Goal: Entertainment & Leisure: Consume media (video, audio)

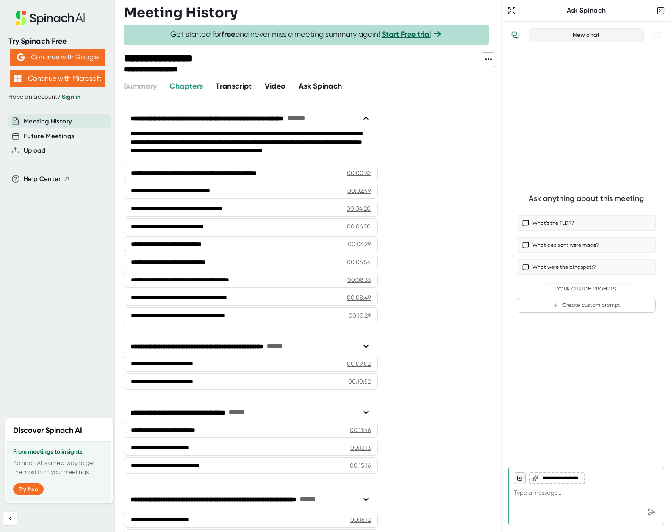
click at [278, 86] on span "Video" at bounding box center [275, 85] width 21 height 9
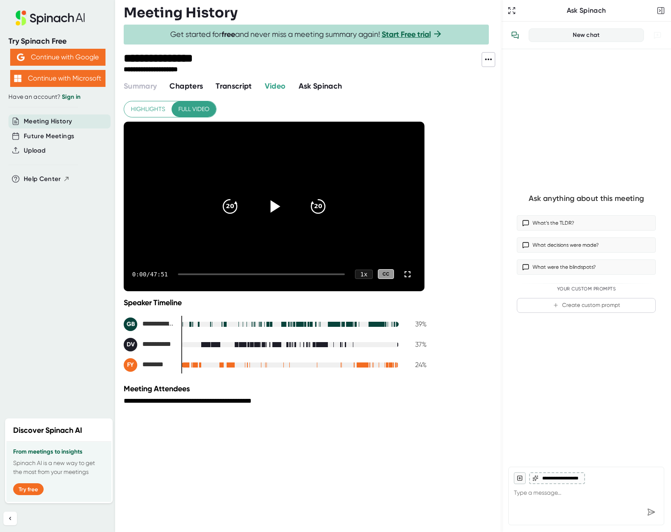
click at [273, 205] on icon at bounding box center [276, 206] width 10 height 12
click at [365, 274] on div "1 x" at bounding box center [363, 274] width 19 height 10
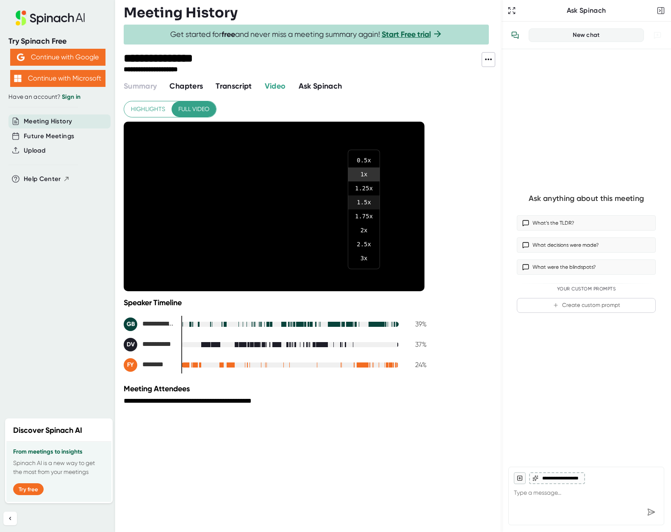
click at [368, 202] on li "1.5 x" at bounding box center [363, 202] width 31 height 14
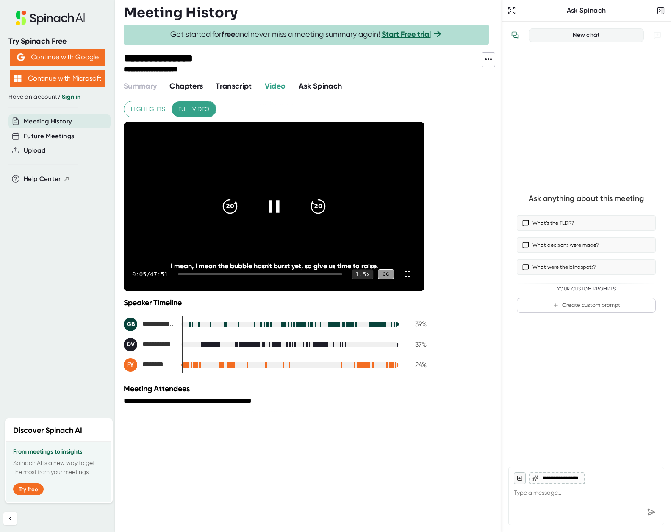
click at [363, 274] on div "1.5 x" at bounding box center [362, 274] width 21 height 10
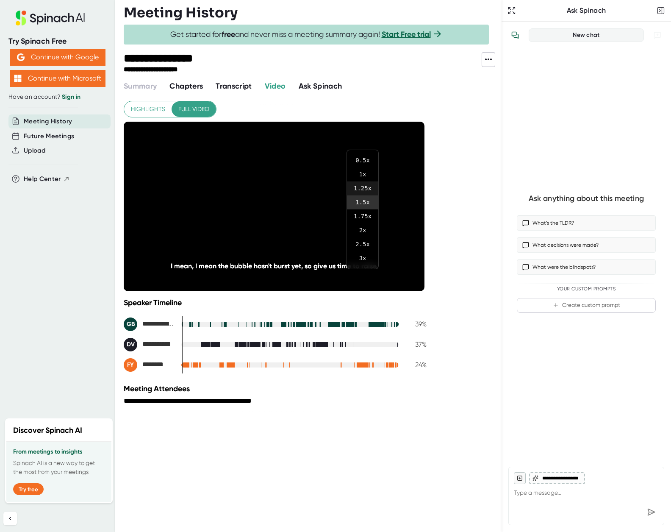
click at [364, 189] on li "1.25 x" at bounding box center [362, 188] width 31 height 14
